Goal: Find specific page/section: Find specific page/section

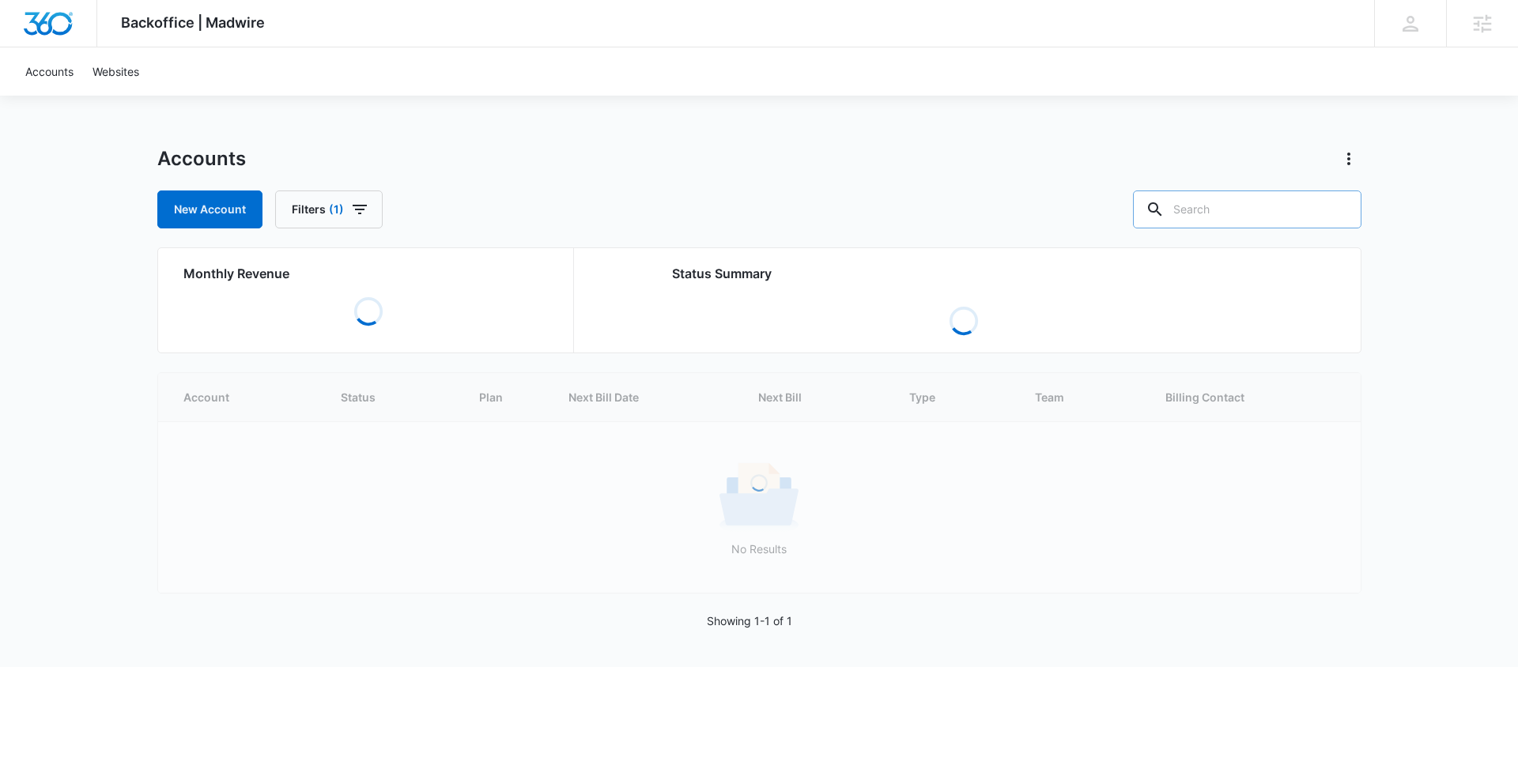
click at [1231, 214] on input "text" at bounding box center [1247, 209] width 229 height 38
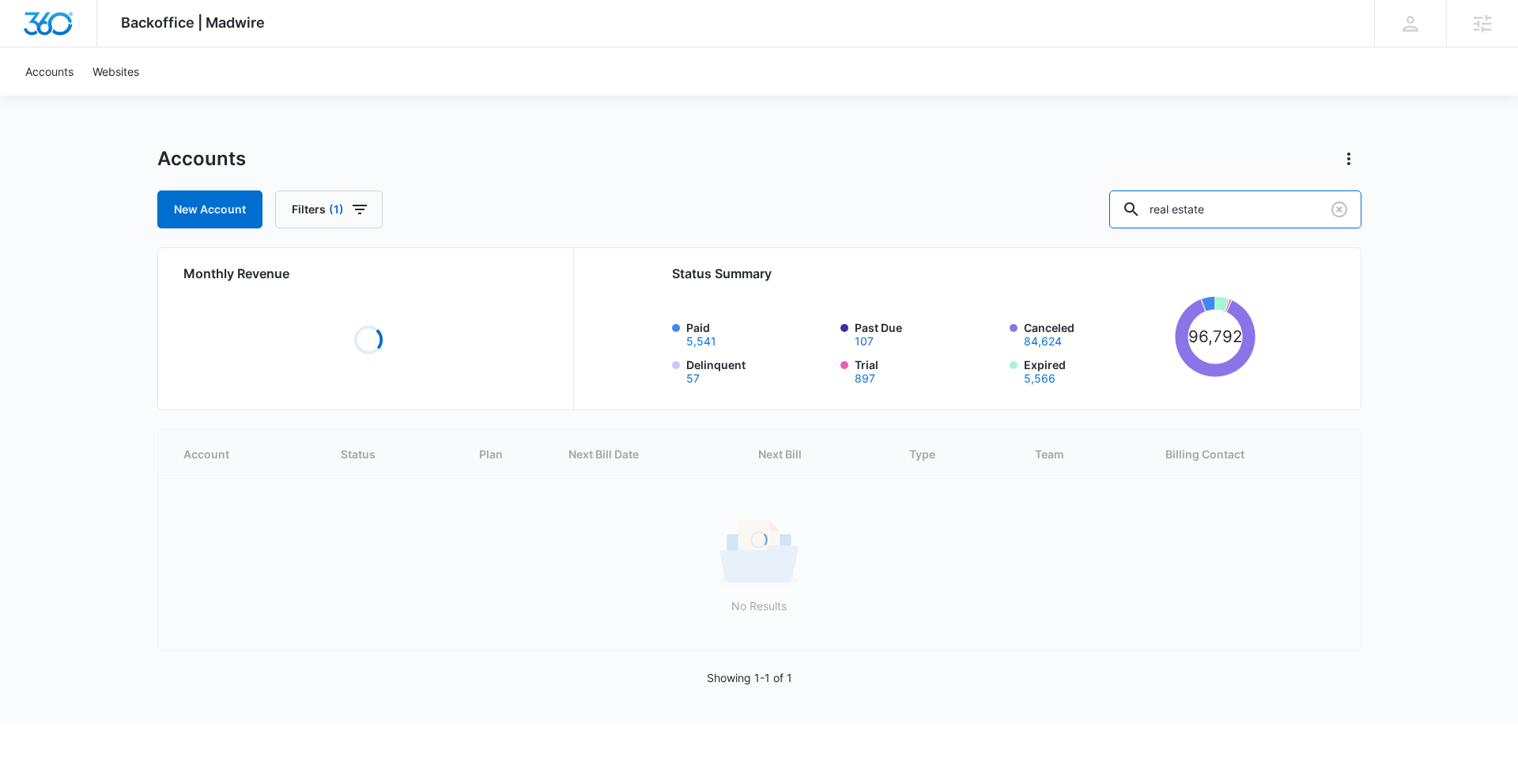
type input "real estate"
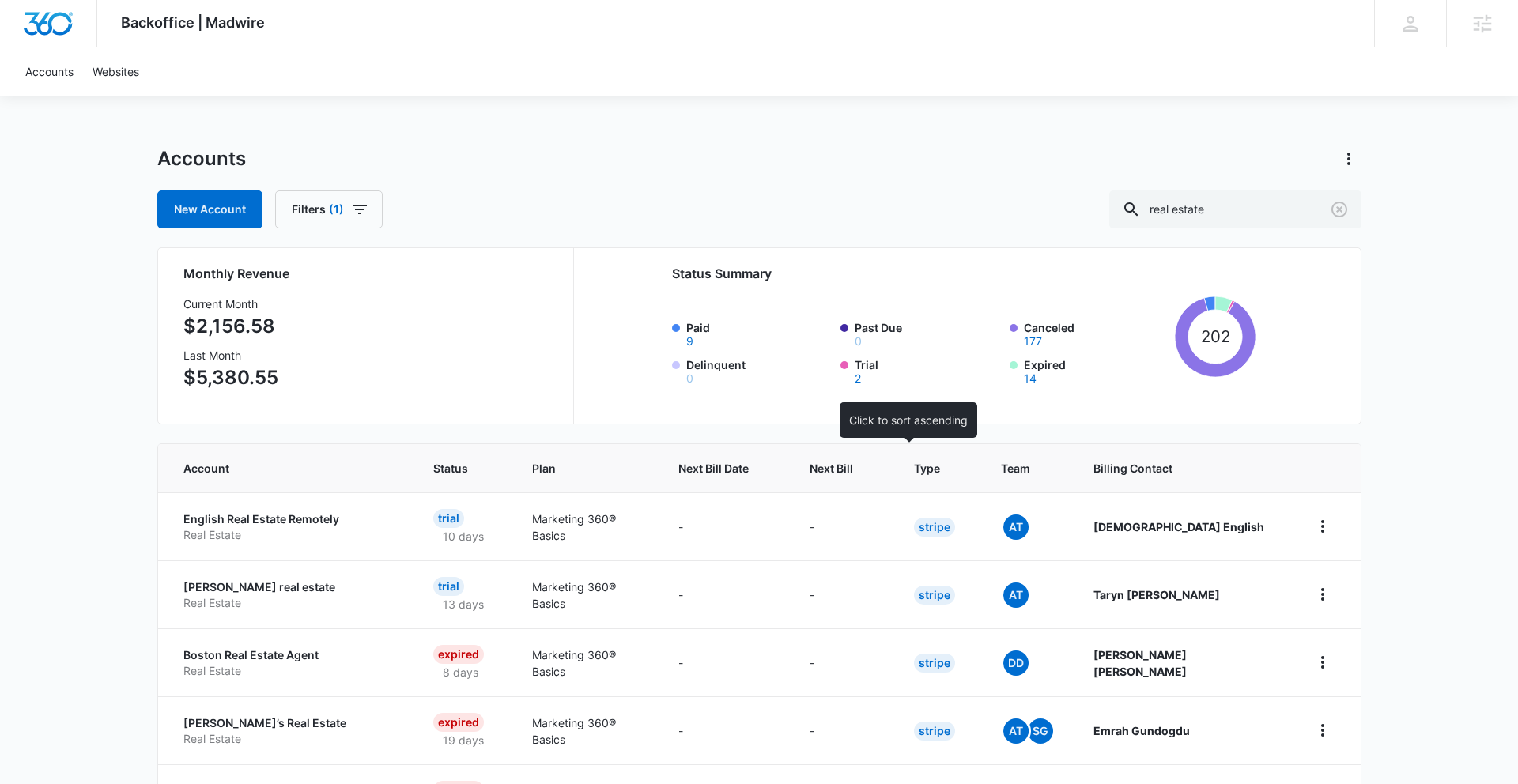
click at [854, 465] on span "Next Bill" at bounding box center [832, 468] width 44 height 17
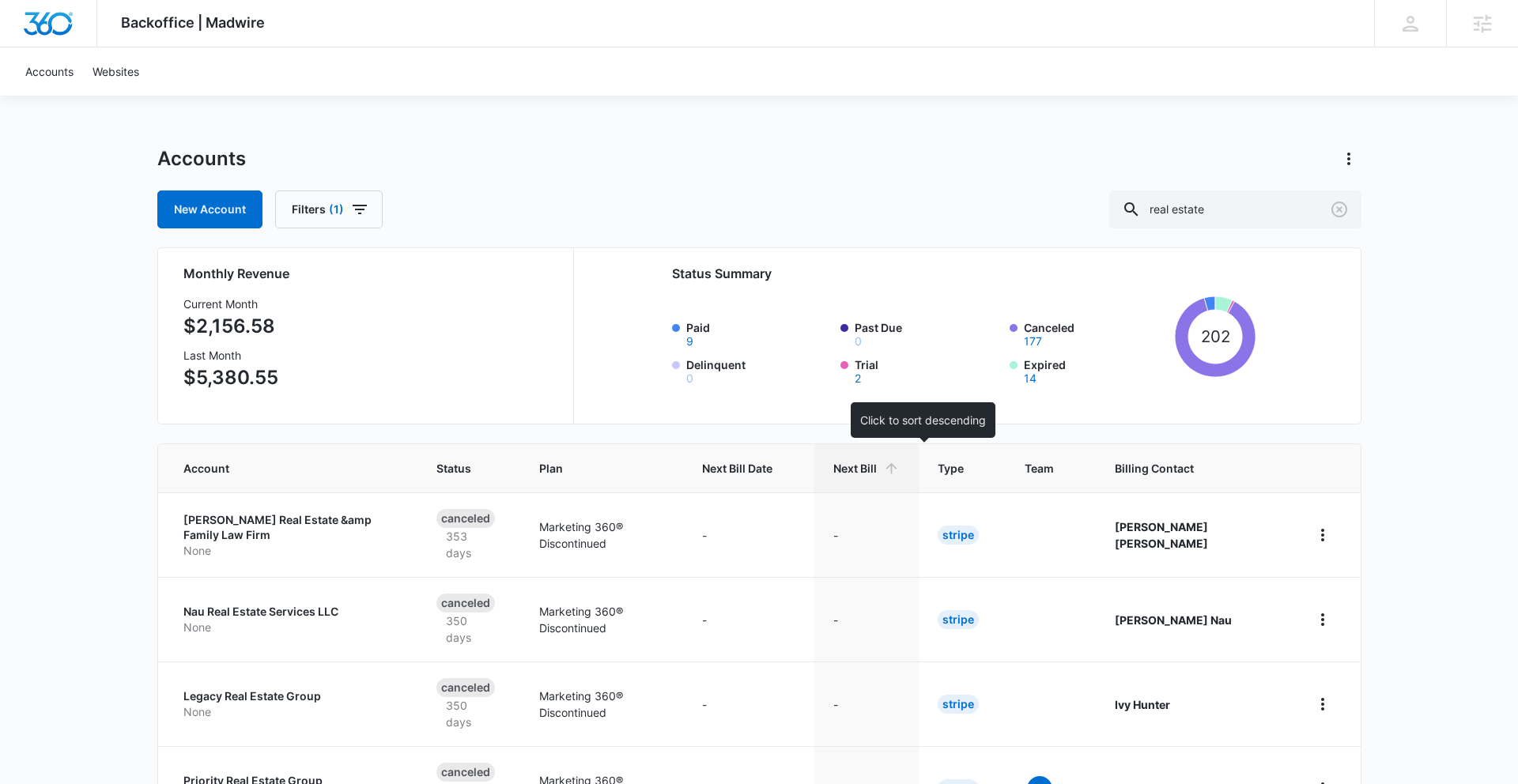
click at [877, 472] on span "Next Bill" at bounding box center [855, 468] width 44 height 17
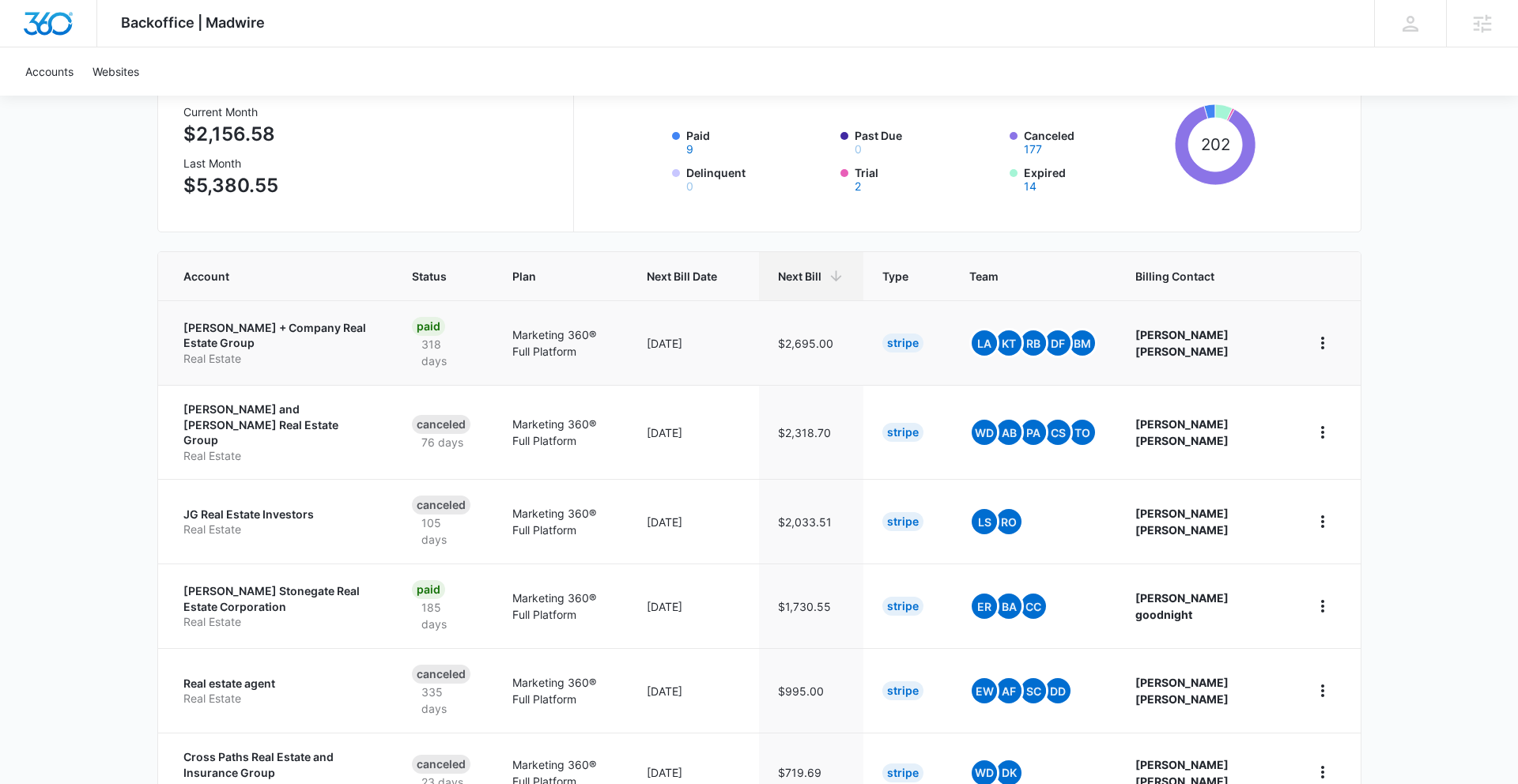
scroll to position [208, 0]
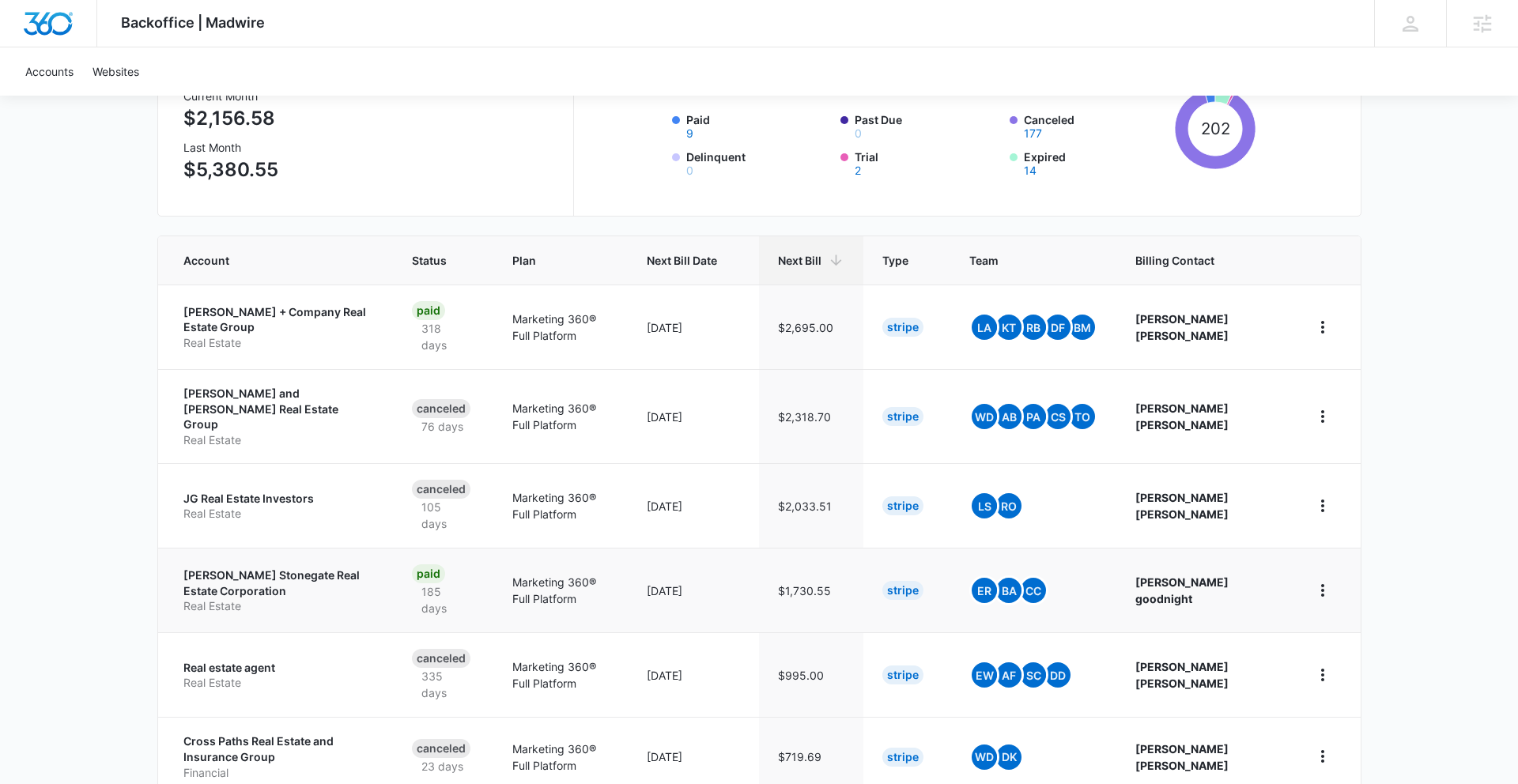
click at [291, 568] on p "Hudson Stonegate Real Estate Corporation" at bounding box center [279, 583] width 191 height 31
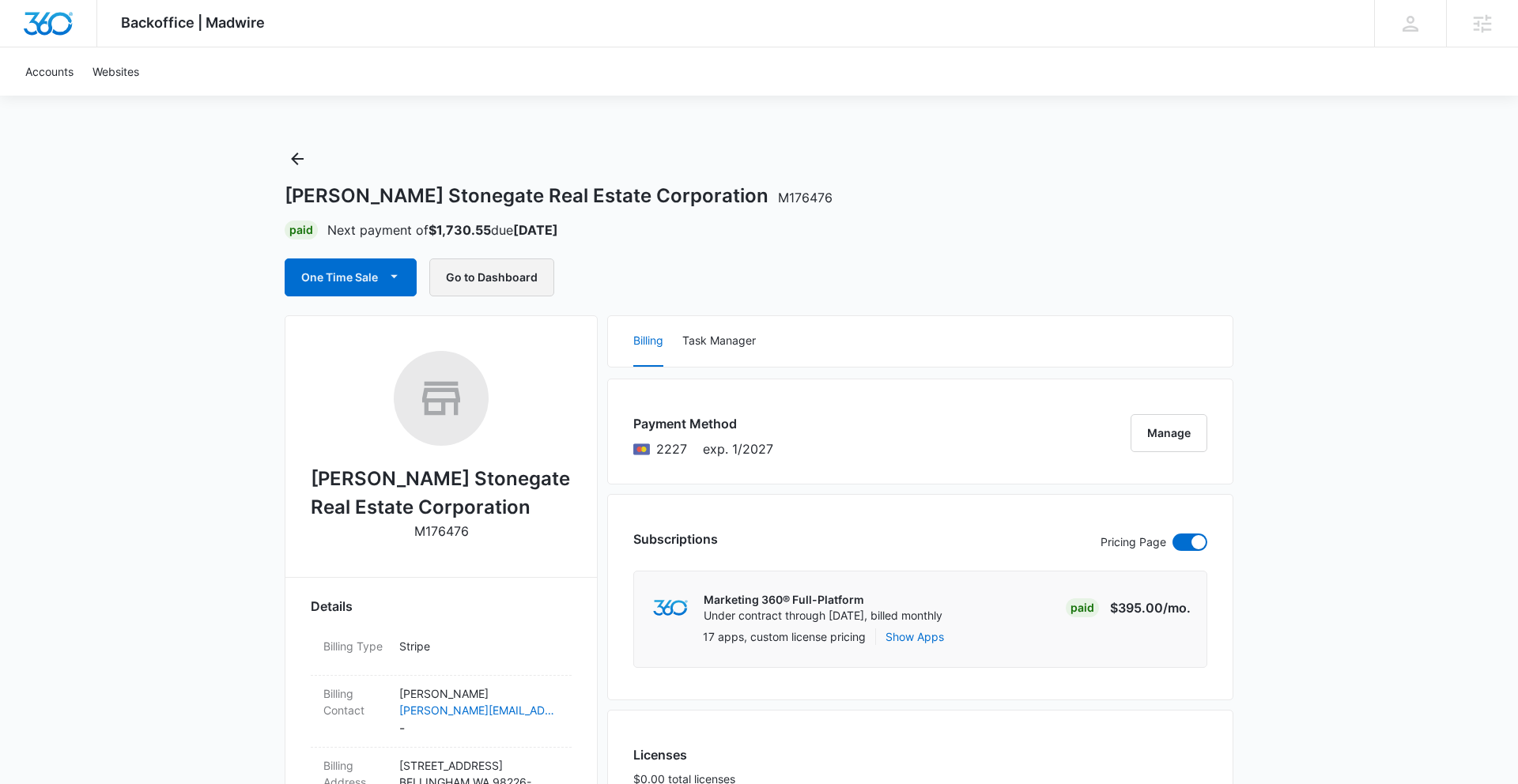
click at [478, 279] on button "Go to Dashboard" at bounding box center [492, 277] width 125 height 38
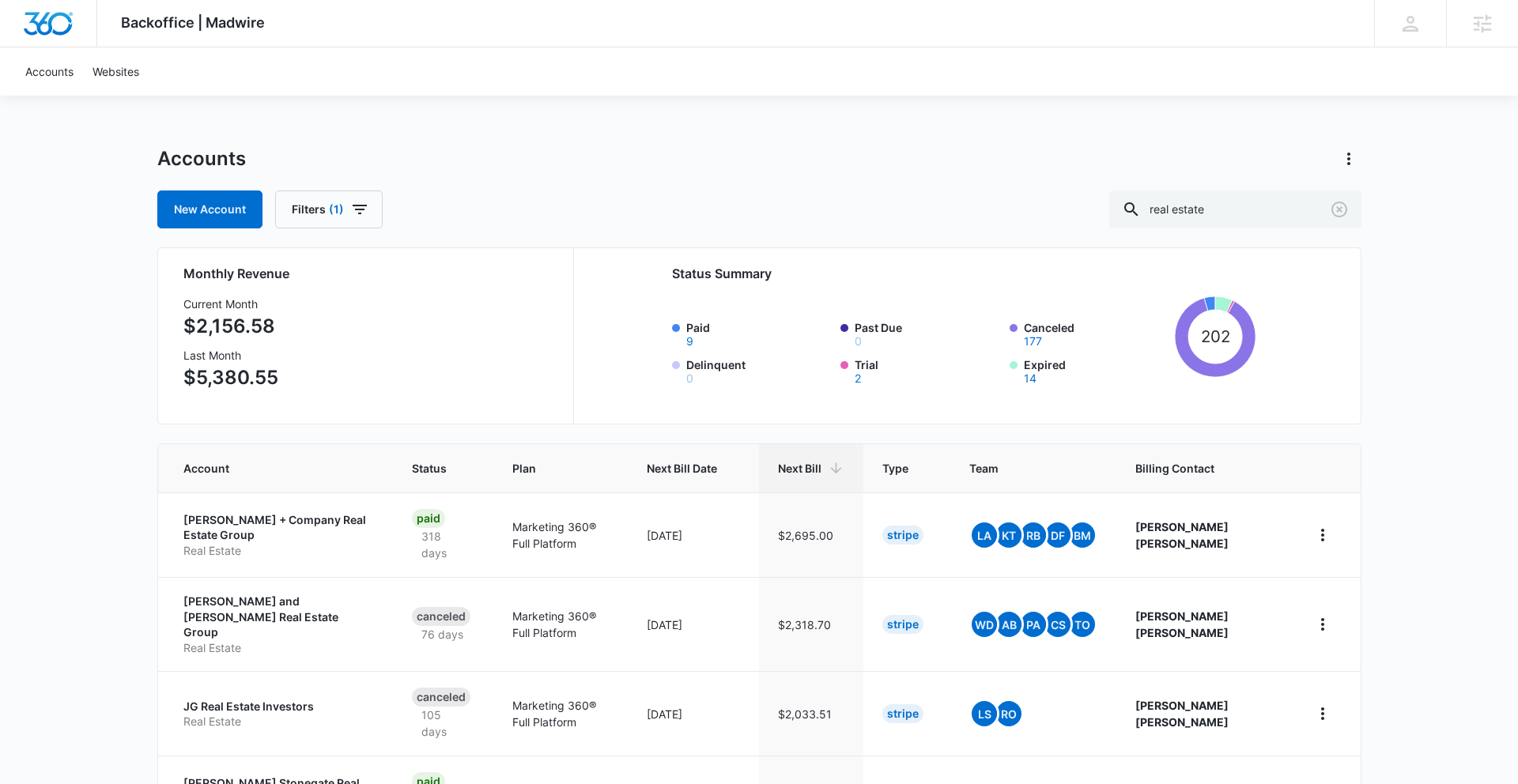
scroll to position [26, 0]
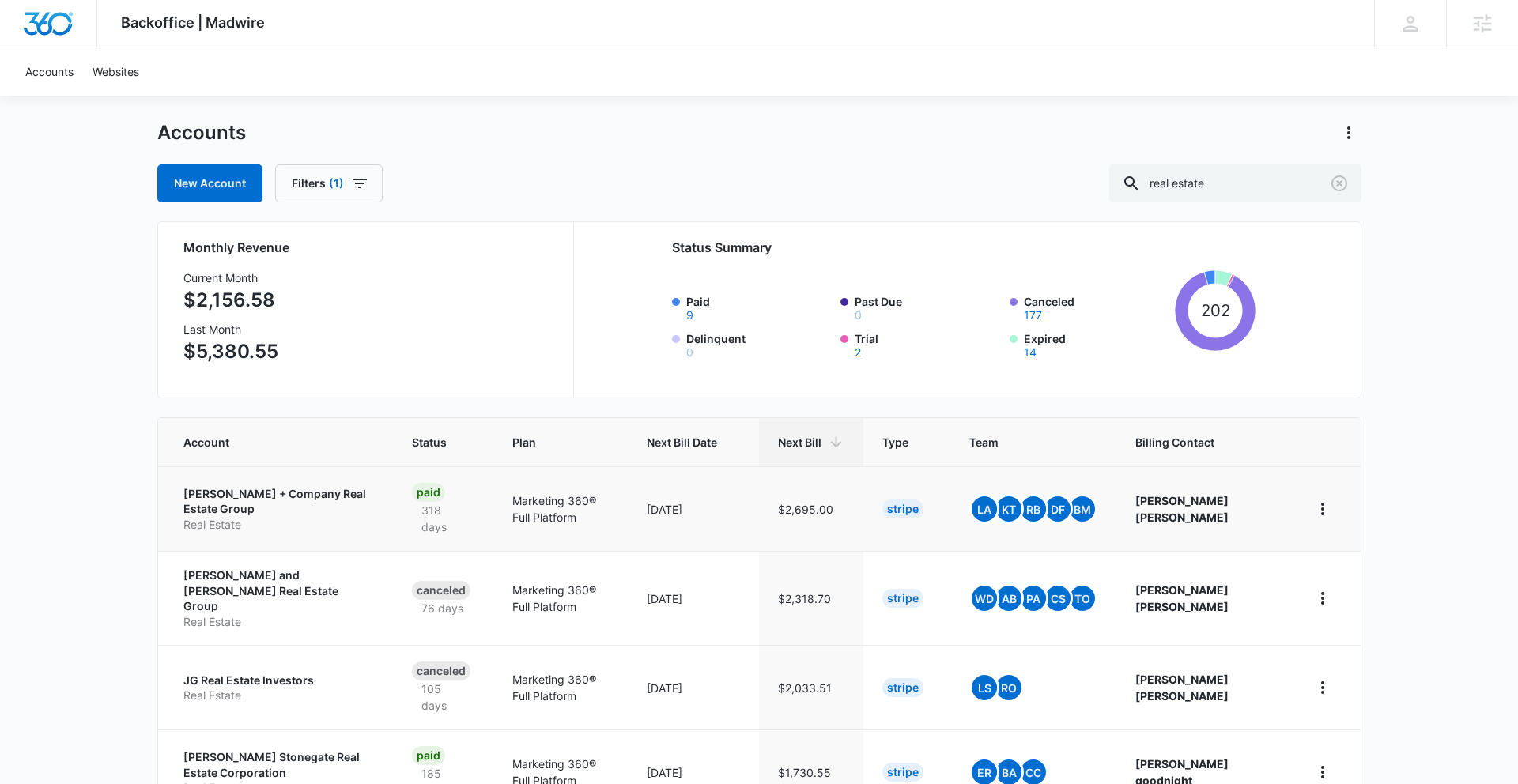
click at [324, 488] on p "[PERSON_NAME] + Company Real Estate Group" at bounding box center [279, 501] width 191 height 31
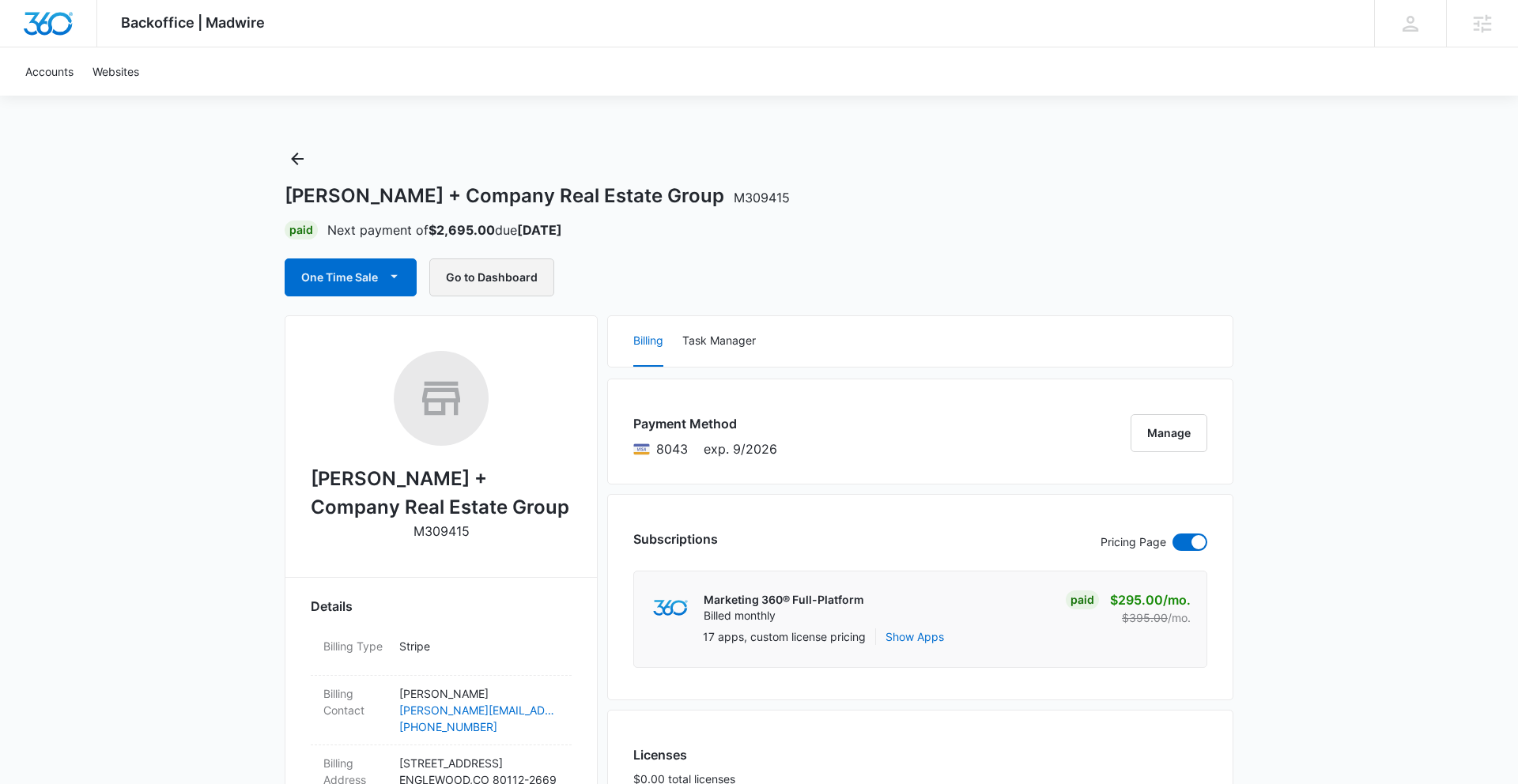
click at [514, 289] on button "Go to Dashboard" at bounding box center [492, 277] width 125 height 38
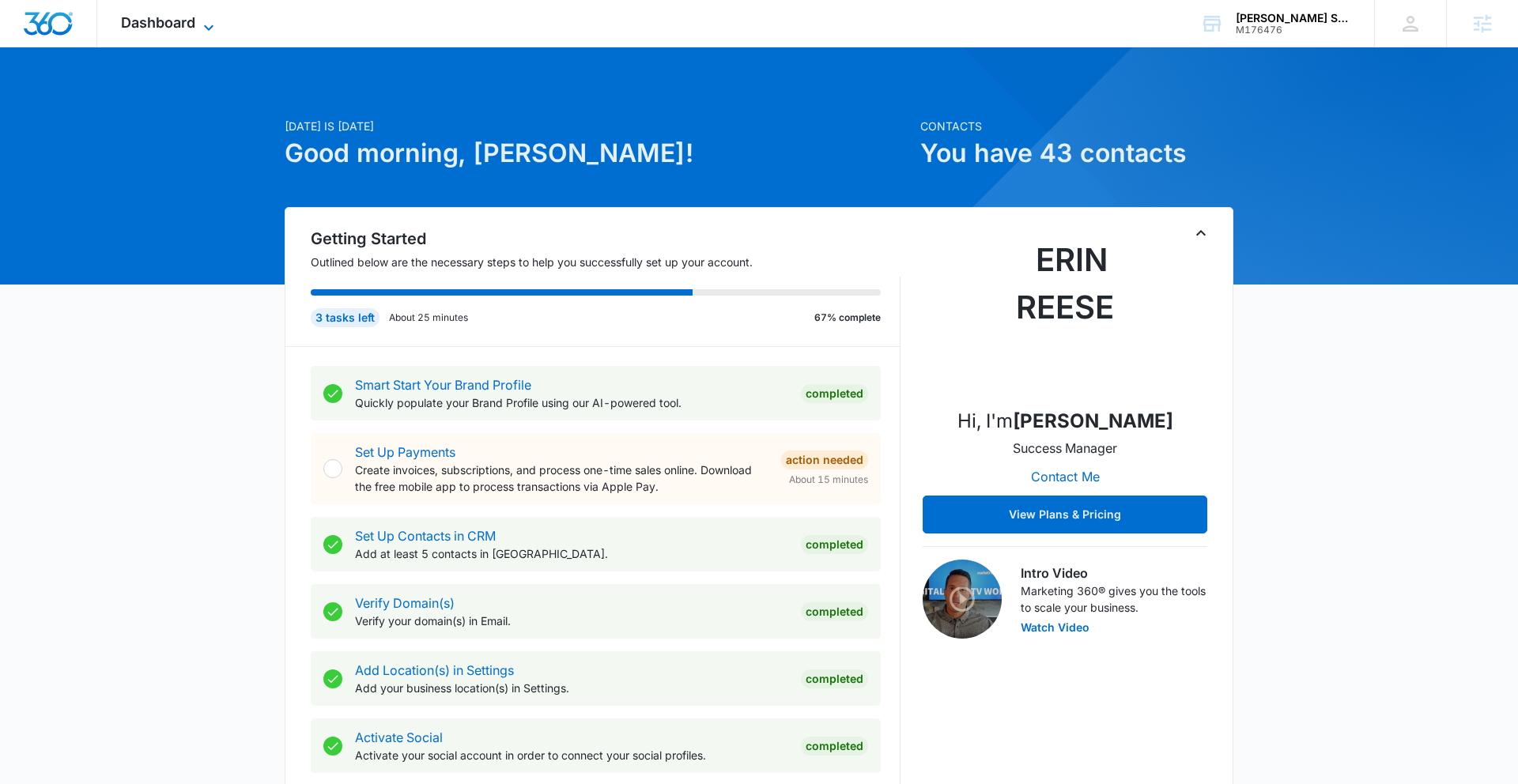
click at [185, 30] on span "Dashboard" at bounding box center [158, 23] width 74 height 17
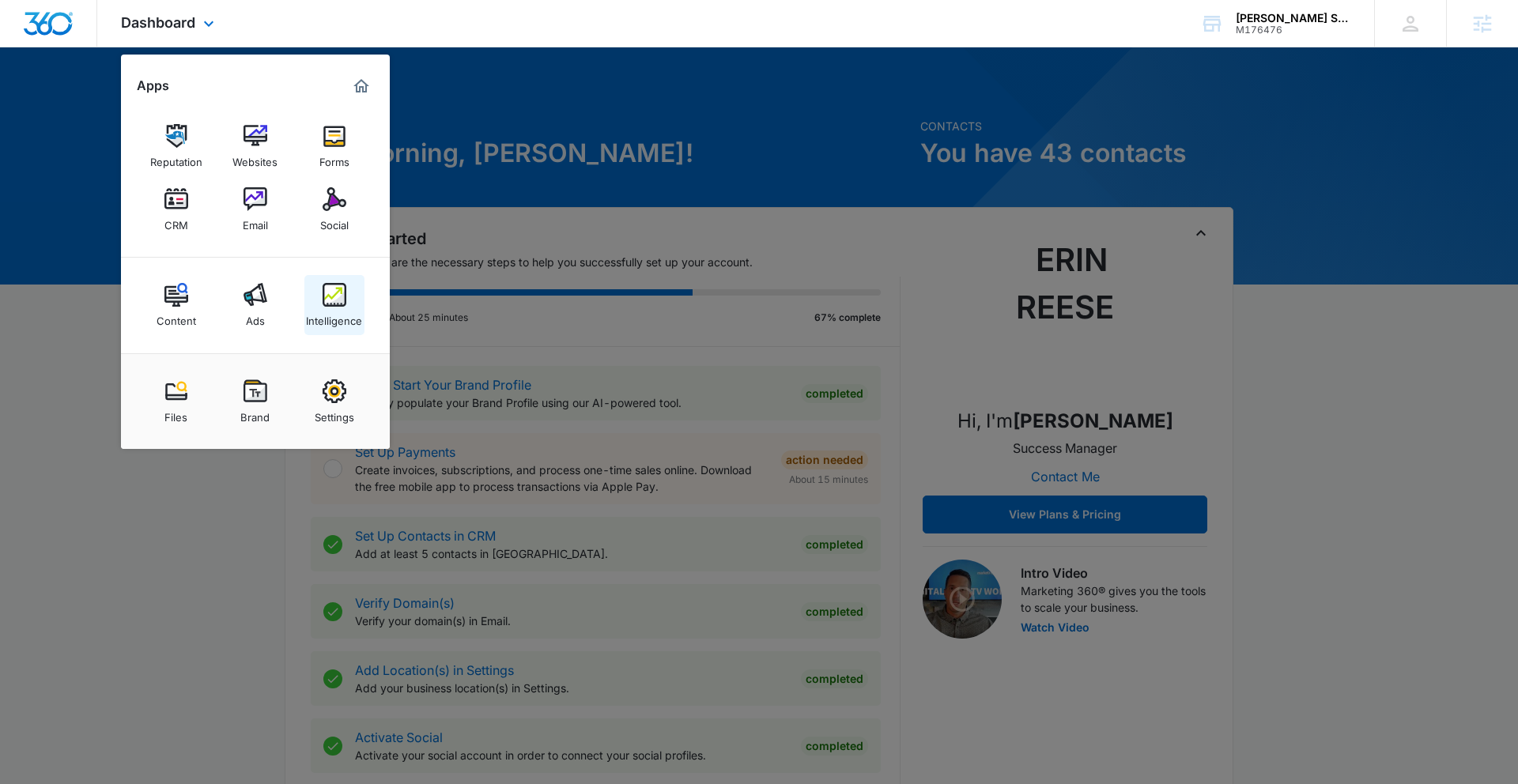
click at [350, 323] on div "Intelligence" at bounding box center [334, 316] width 57 height 20
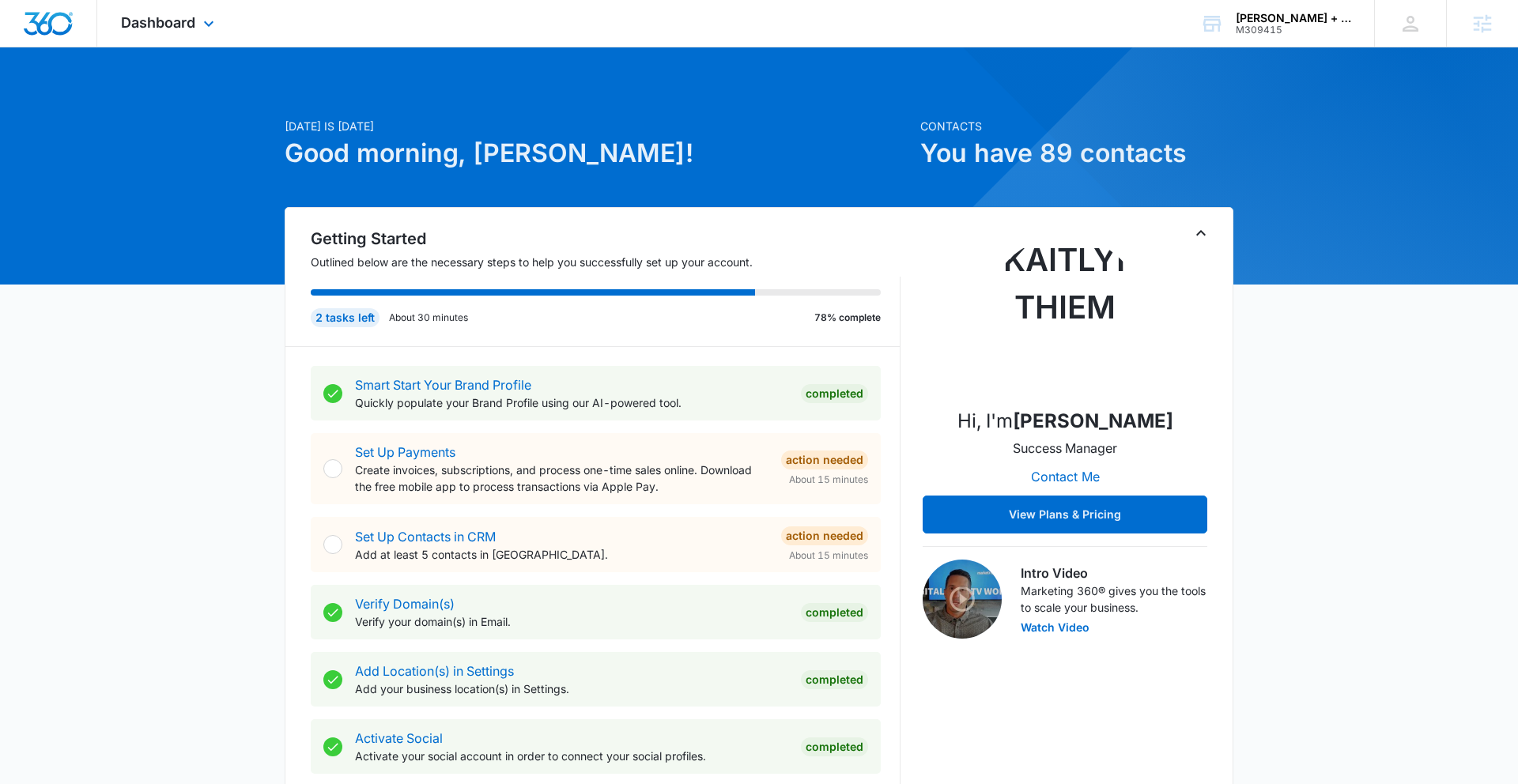
click at [175, 39] on div "Dashboard Apps Reputation Forms CRM Email Social Shop Content Ads Intelligence …" at bounding box center [169, 23] width 144 height 46
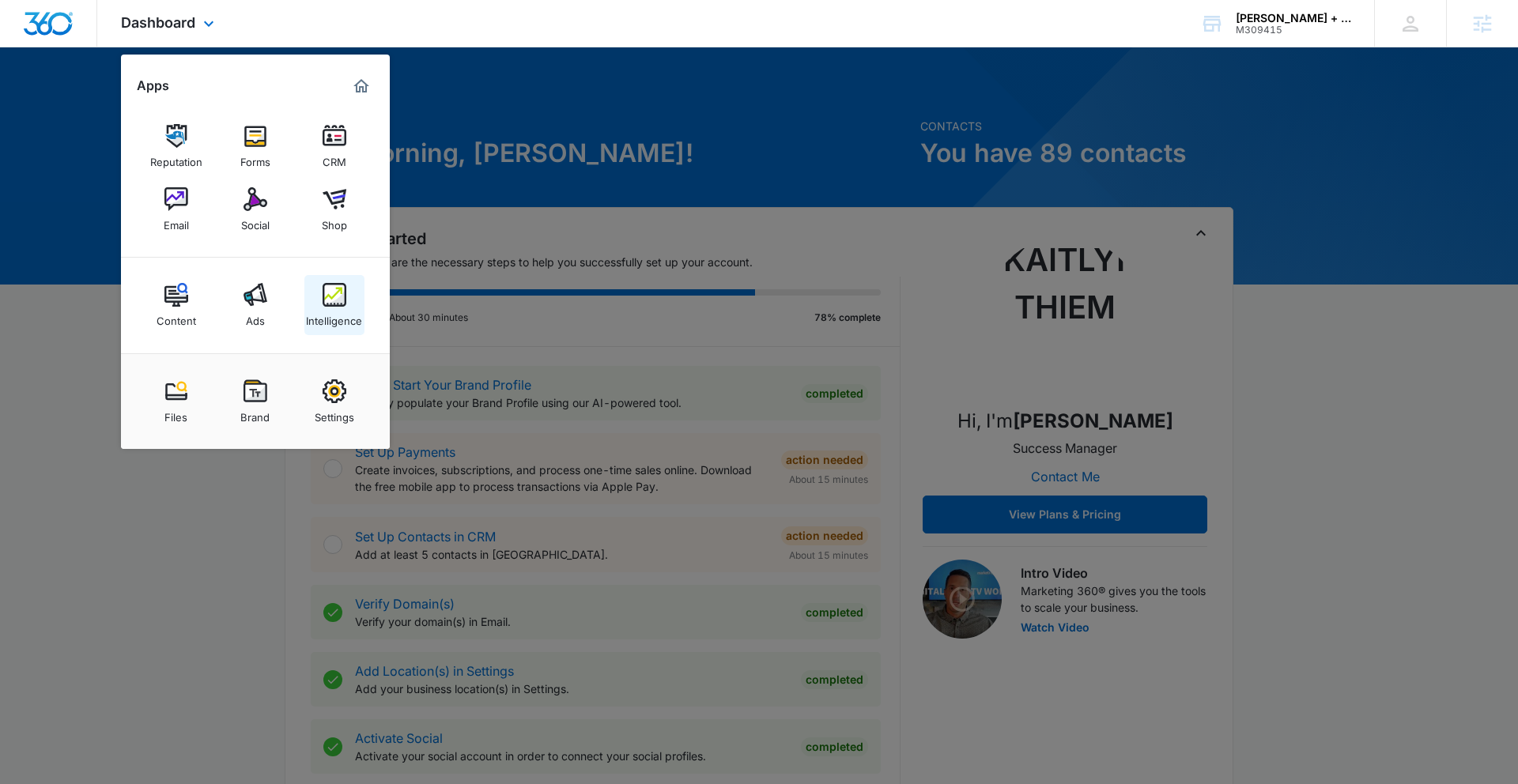
click at [355, 306] on div "Intelligence" at bounding box center [334, 316] width 57 height 20
